Goal: Navigation & Orientation: Find specific page/section

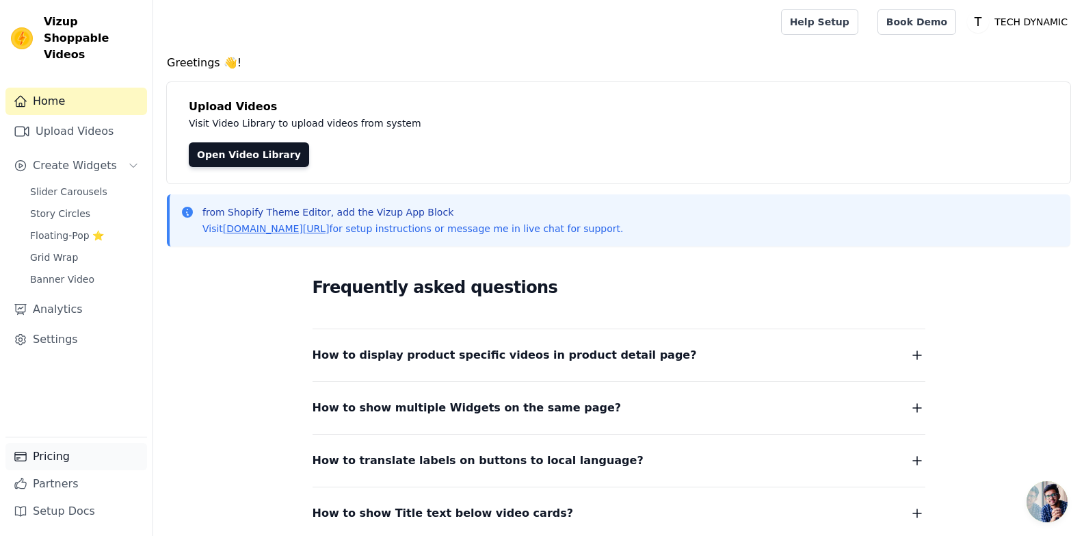
click at [50, 450] on link "Pricing" at bounding box center [76, 456] width 142 height 27
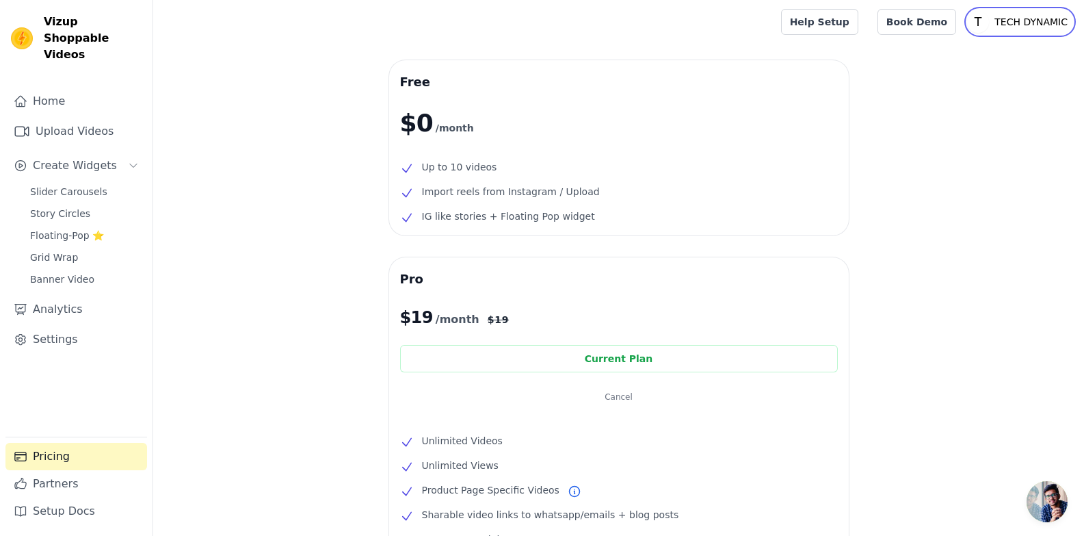
click at [1017, 29] on p "TECH DYNAMIC" at bounding box center [1031, 22] width 84 height 25
click at [987, 47] on link "Settings" at bounding box center [1007, 56] width 131 height 25
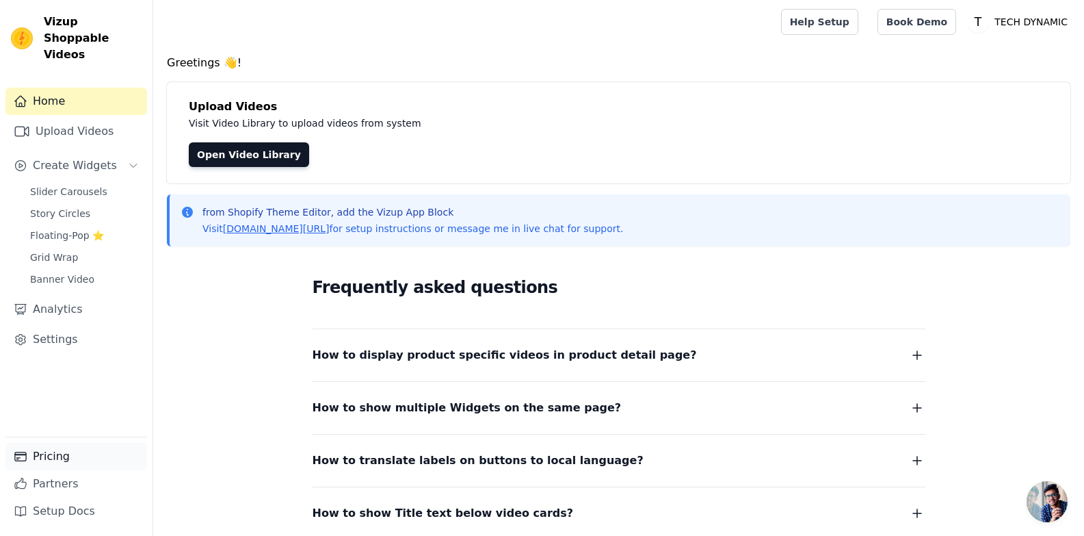
click at [47, 454] on link "Pricing" at bounding box center [76, 456] width 142 height 27
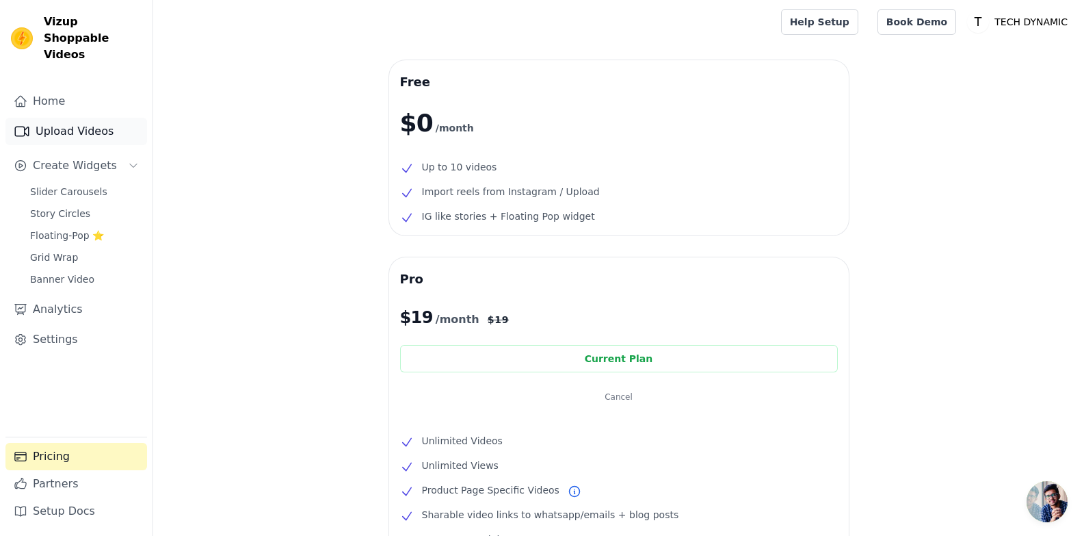
click at [77, 118] on link "Upload Videos" at bounding box center [76, 131] width 142 height 27
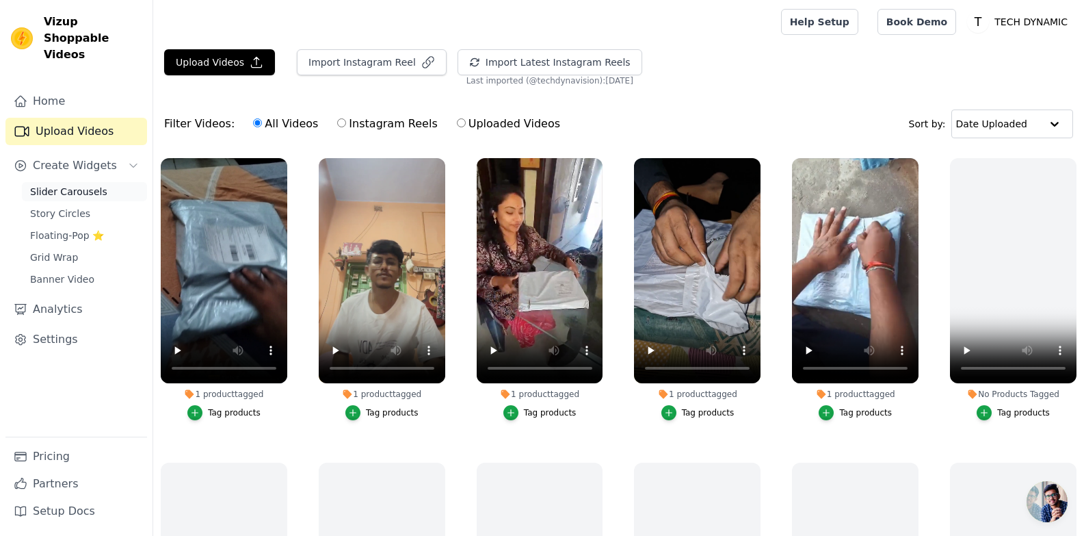
click at [86, 185] on span "Slider Carousels" at bounding box center [68, 192] width 77 height 14
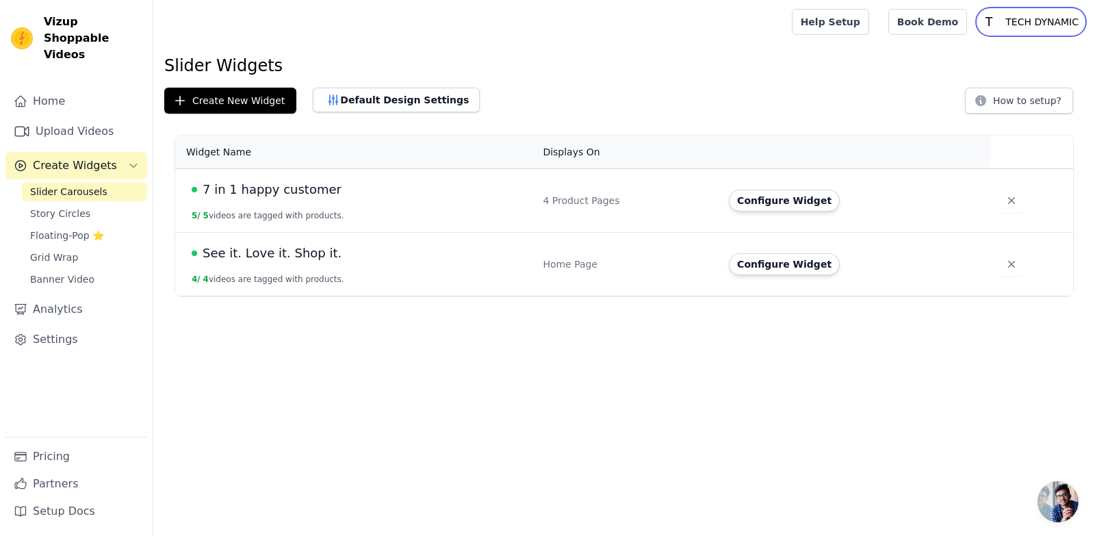
click at [1020, 25] on p "TECH DYNAMIC" at bounding box center [1042, 22] width 84 height 25
click at [1002, 57] on link "Settings" at bounding box center [1017, 56] width 131 height 25
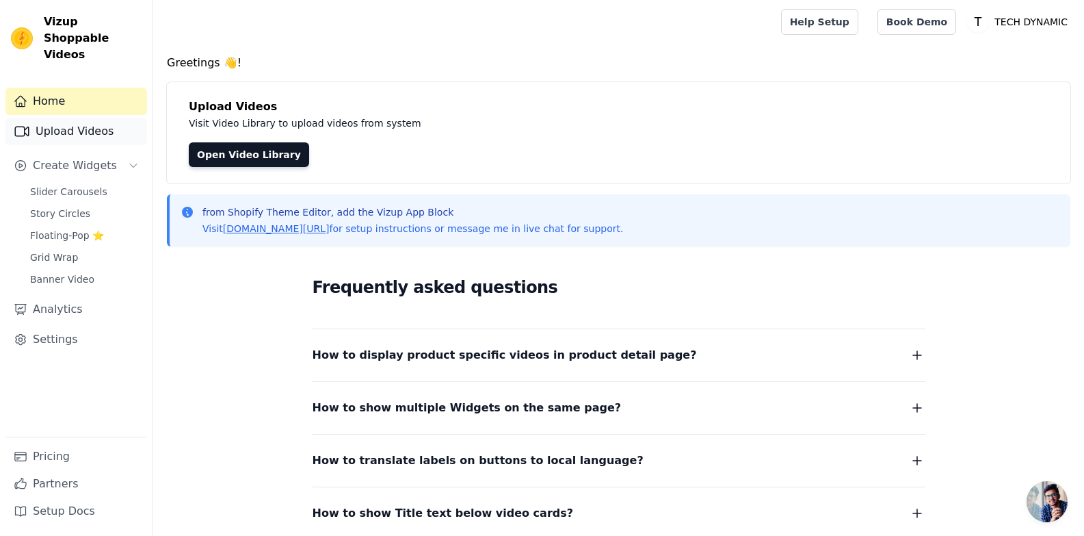
click at [59, 123] on link "Upload Videos" at bounding box center [76, 131] width 142 height 27
